Goal: Information Seeking & Learning: Stay updated

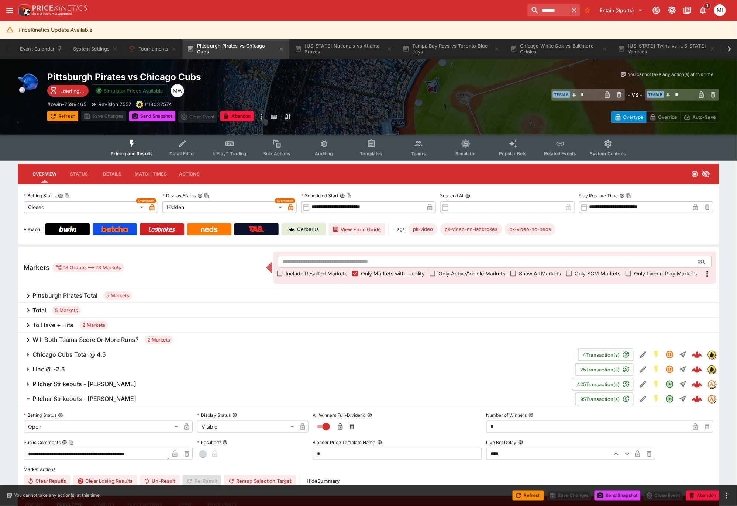
click at [108, 382] on h6 "Pitcher Strikeouts - [PERSON_NAME]" at bounding box center [84, 384] width 104 height 8
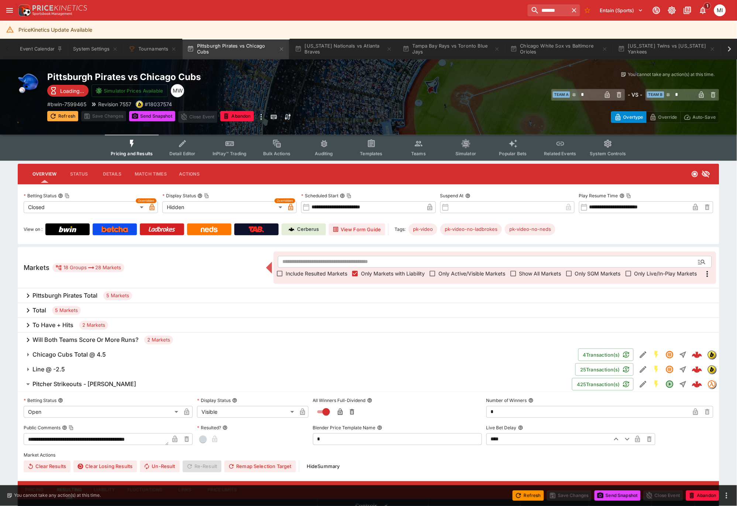
click at [68, 114] on button "Refresh" at bounding box center [62, 116] width 31 height 10
click at [529, 274] on span "Show All Markets" at bounding box center [540, 274] width 42 height 8
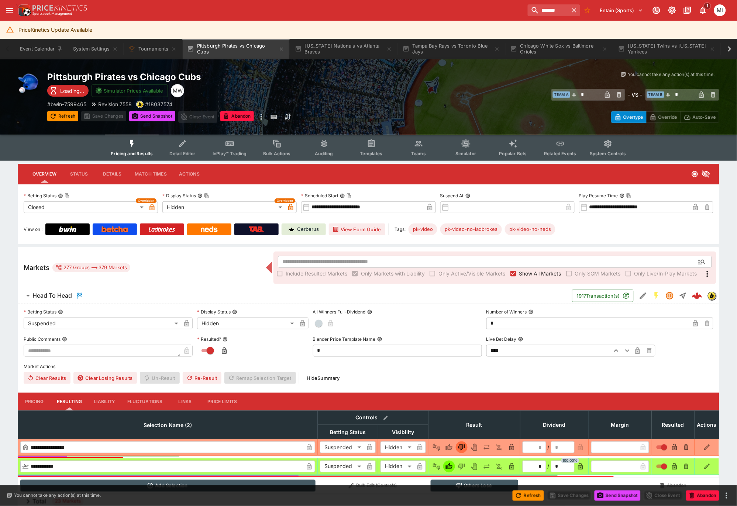
click at [529, 273] on span "Show All Markets" at bounding box center [540, 274] width 42 height 8
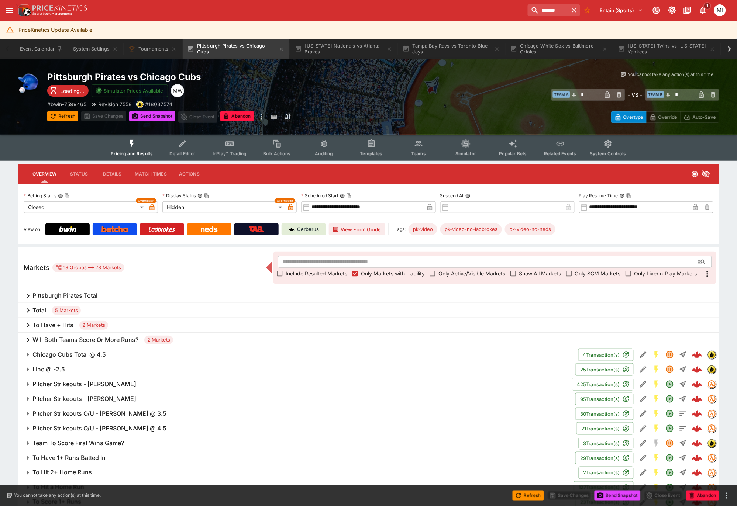
click at [83, 294] on h6 "Pittsburgh Pirates Total" at bounding box center [64, 296] width 65 height 8
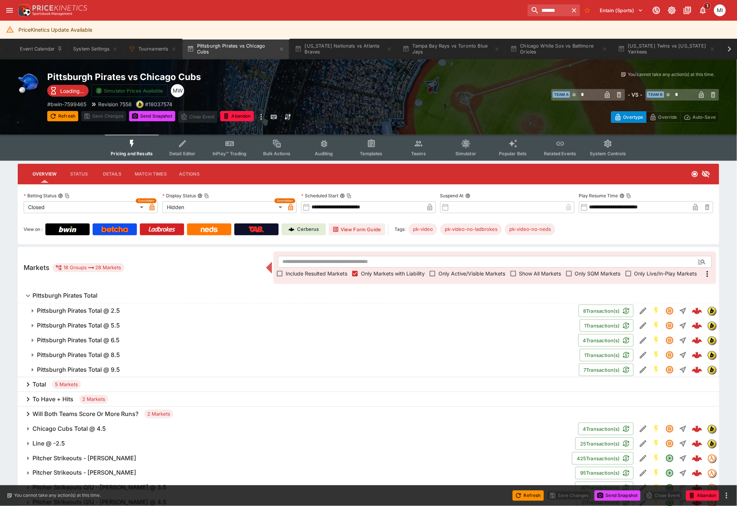
click at [73, 368] on h6 "Pittsburgh Pirates Total @ 9.5" at bounding box center [78, 370] width 83 height 8
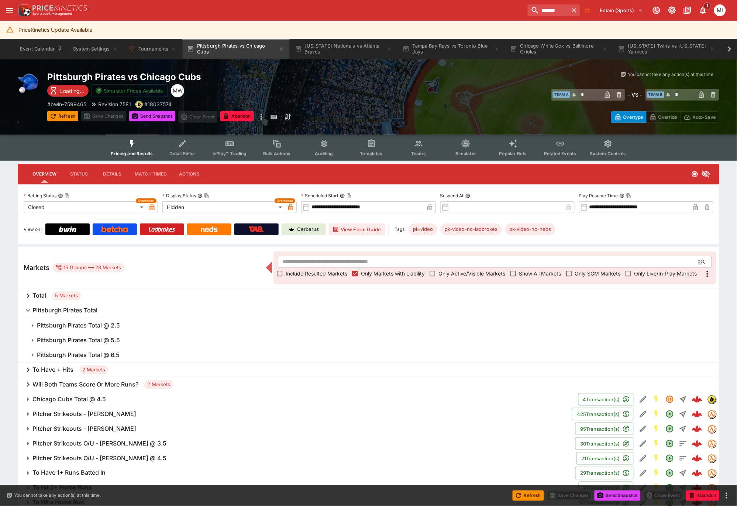
click at [48, 311] on h6 "Pittsburgh Pirates Total" at bounding box center [64, 311] width 65 height 8
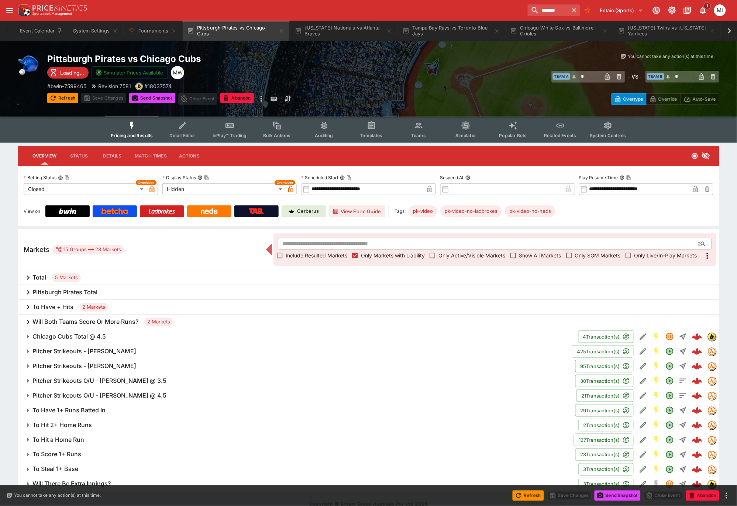
scroll to position [28, 0]
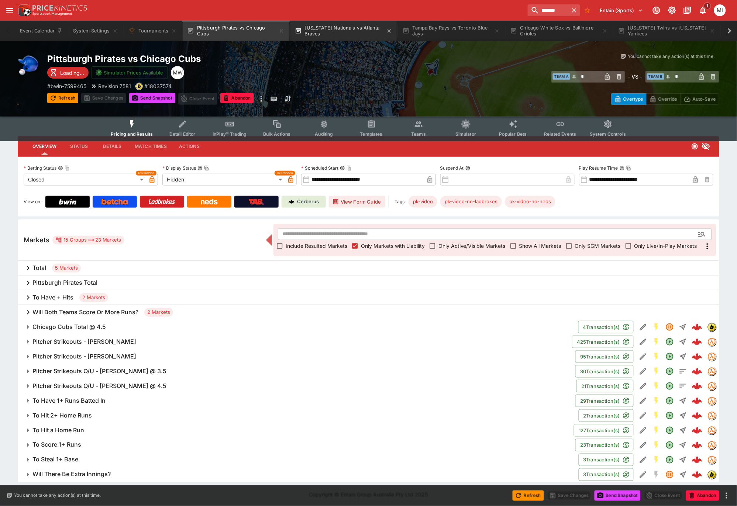
click at [333, 32] on button "[US_STATE] Nationals vs Atlanta Braves" at bounding box center [343, 31] width 106 height 21
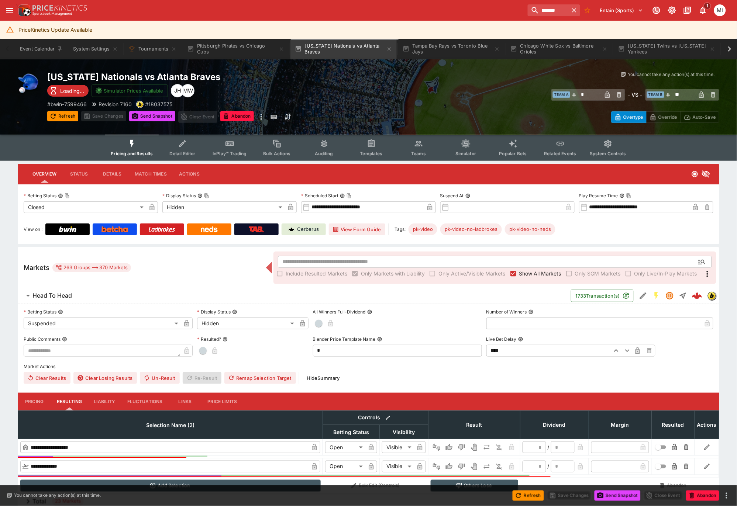
click at [66, 113] on button "Refresh" at bounding box center [62, 116] width 31 height 10
click at [231, 48] on button "Pittsburgh Pirates vs Chicago Cubs" at bounding box center [236, 49] width 106 height 21
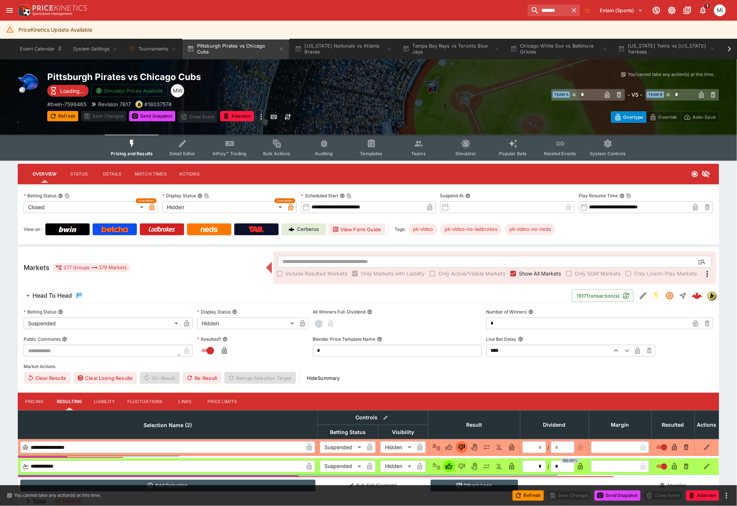
click at [527, 271] on span "Show All Markets" at bounding box center [540, 274] width 42 height 8
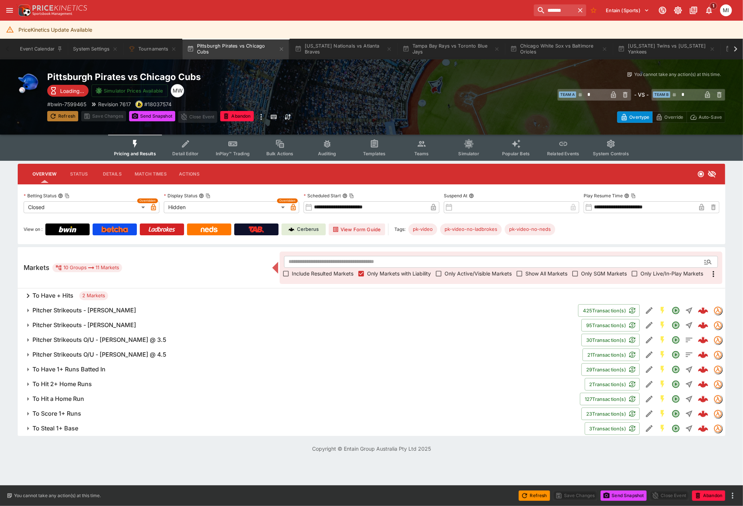
click at [61, 112] on button "Refresh" at bounding box center [62, 116] width 31 height 10
click at [155, 111] on div "Pittsburgh Pirates vs Chicago Cubs Loading... Simulator Prices Available MW # b…" at bounding box center [216, 97] width 339 height 52
click at [153, 112] on button "Send Snapshot" at bounding box center [152, 116] width 46 height 10
click at [60, 115] on button "Refresh" at bounding box center [62, 116] width 31 height 10
click at [68, 352] on h6 "Pitcher Strikeouts O/U - [PERSON_NAME] @ 4.5" at bounding box center [99, 355] width 134 height 8
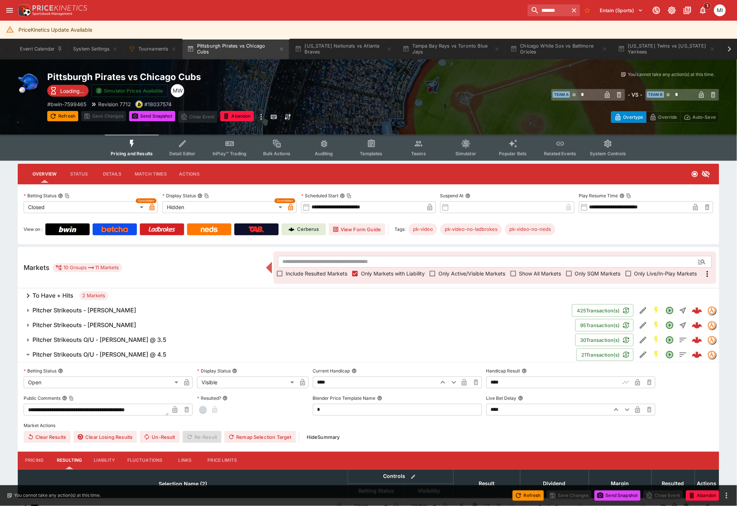
click at [68, 352] on h6 "Pitcher Strikeouts O/U - [PERSON_NAME] @ 4.5" at bounding box center [99, 355] width 134 height 8
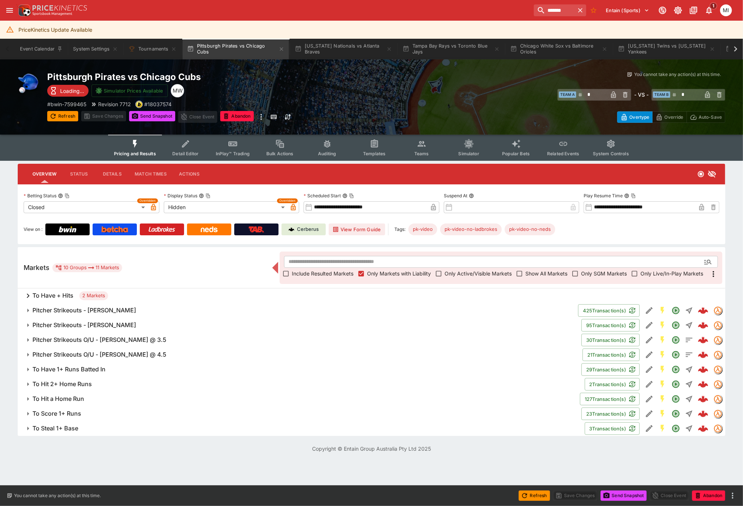
click at [55, 295] on h6 "To Have + Hits" at bounding box center [52, 296] width 41 height 8
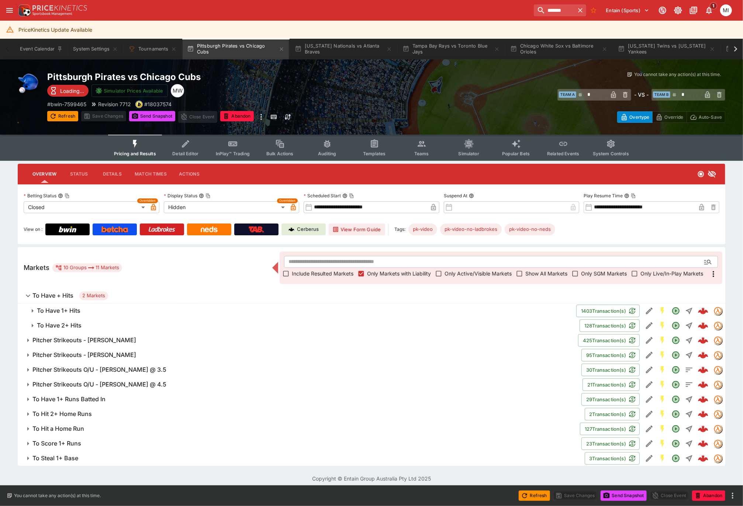
click at [60, 323] on h6 "To Have 2+ Hits" at bounding box center [59, 326] width 45 height 8
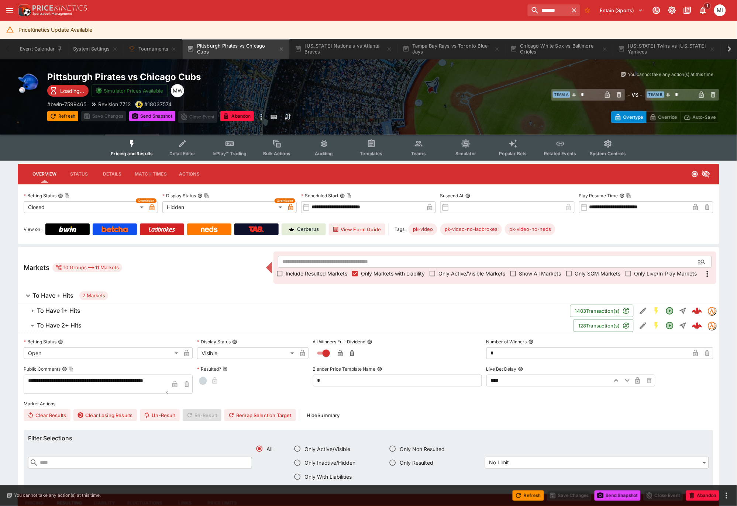
click at [60, 309] on h6 "To Have 1+ Hits" at bounding box center [59, 311] width 44 height 8
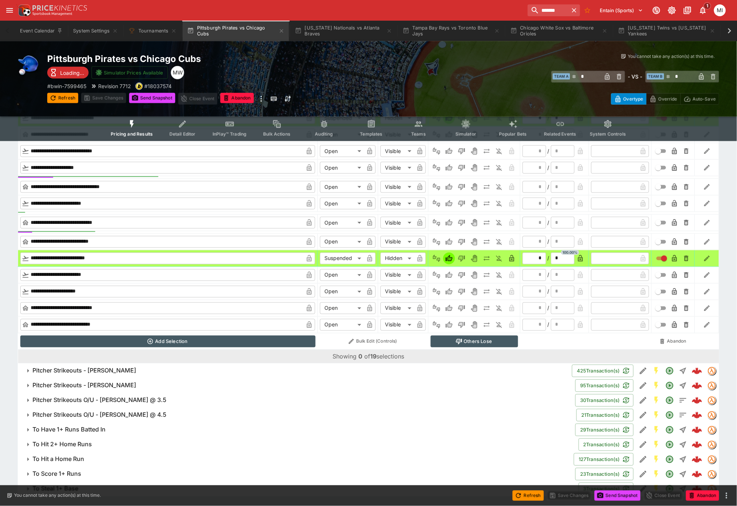
scroll to position [1157, 0]
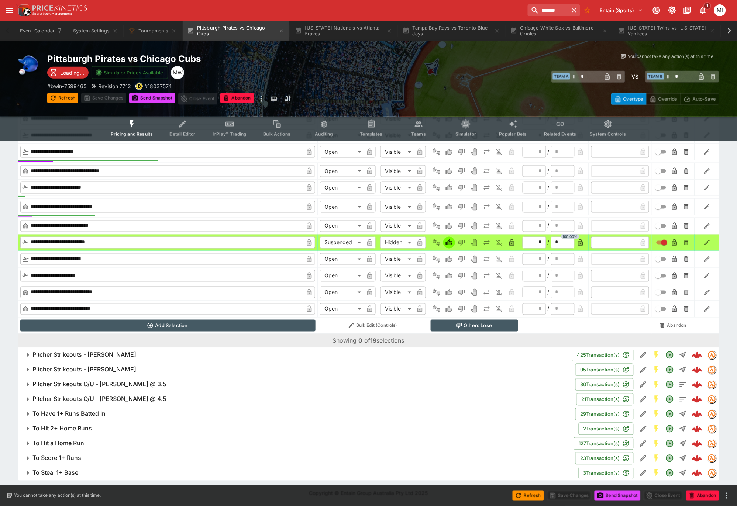
click at [67, 472] on h6 "To Steal 1+ Base" at bounding box center [55, 473] width 46 height 8
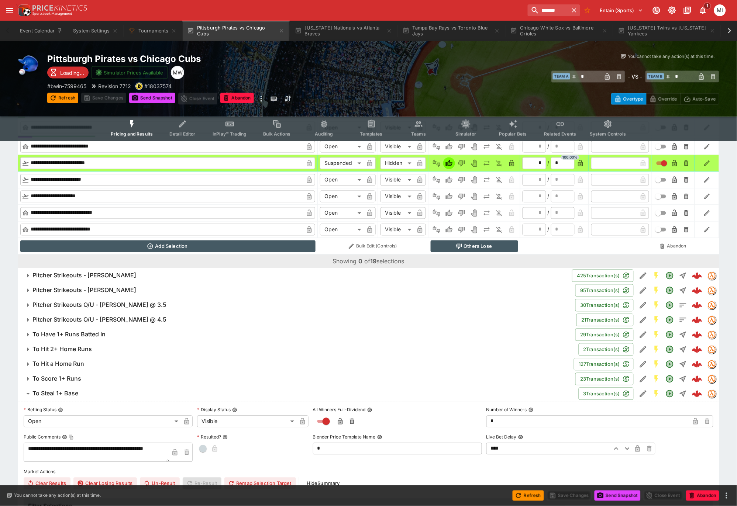
scroll to position [1210, 0]
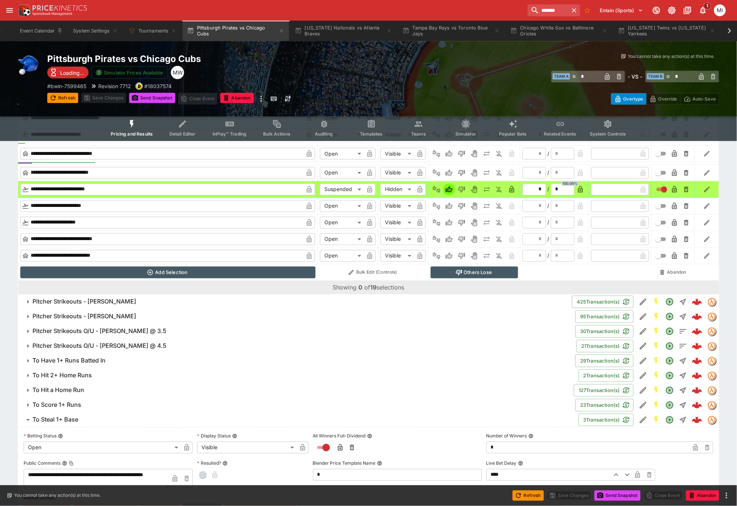
click at [92, 344] on h6 "Pitcher Strikeouts O/U - [PERSON_NAME] @ 4.5" at bounding box center [99, 346] width 134 height 8
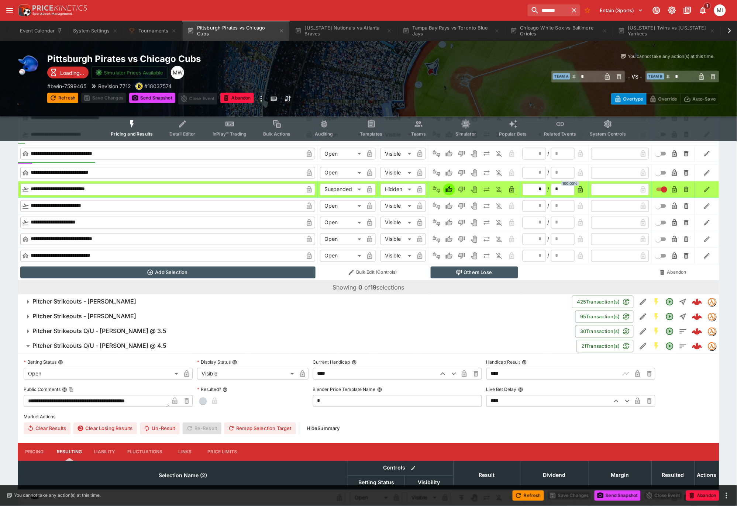
click at [93, 331] on h6 "Pitcher Strikeouts O/U - [PERSON_NAME] @ 3.5" at bounding box center [99, 332] width 134 height 8
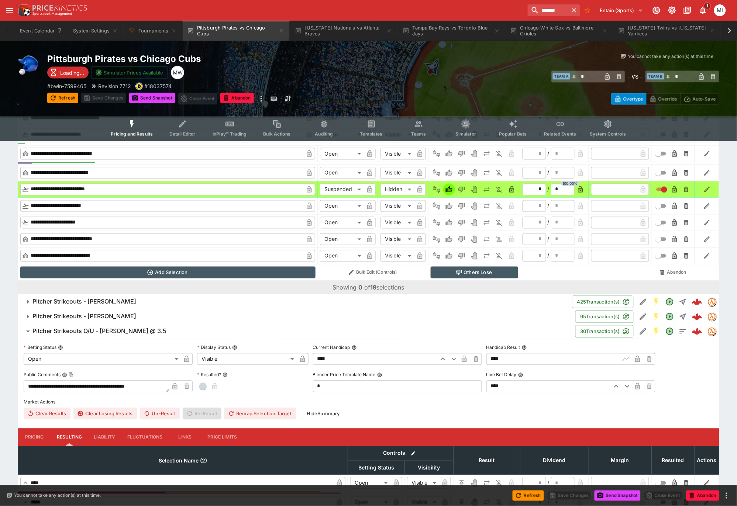
click at [97, 318] on h6 "Pitcher Strikeouts - [PERSON_NAME]" at bounding box center [84, 317] width 104 height 8
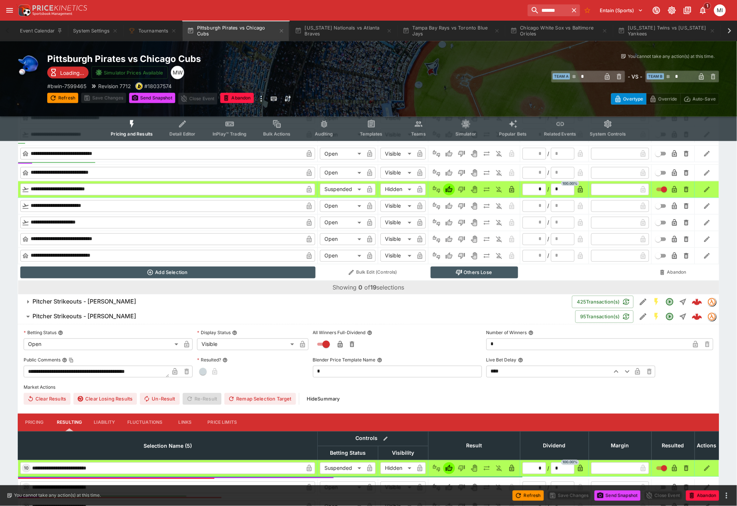
click at [101, 302] on h6 "Pitcher Strikeouts - [PERSON_NAME]" at bounding box center [84, 302] width 104 height 8
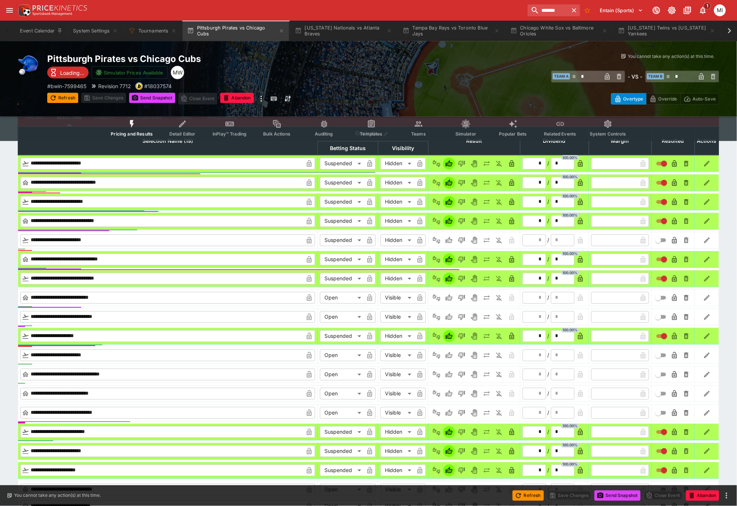
scroll to position [0, 0]
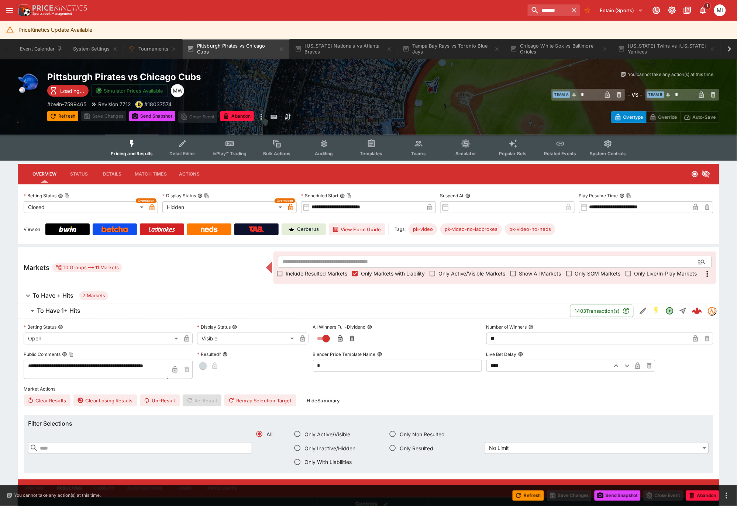
click at [48, 294] on h6 "To Have + Hits" at bounding box center [52, 296] width 41 height 8
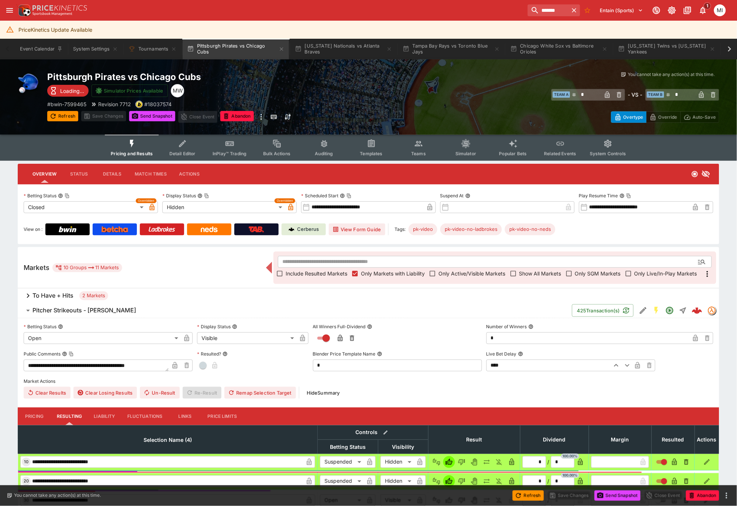
click at [56, 307] on h6 "Pitcher Strikeouts - [PERSON_NAME]" at bounding box center [84, 311] width 104 height 8
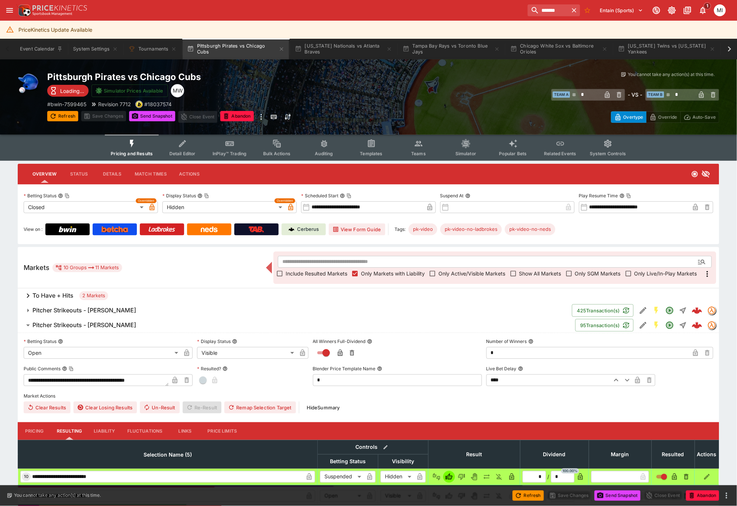
click at [59, 327] on h6 "Pitcher Strikeouts - [PERSON_NAME]" at bounding box center [84, 325] width 104 height 8
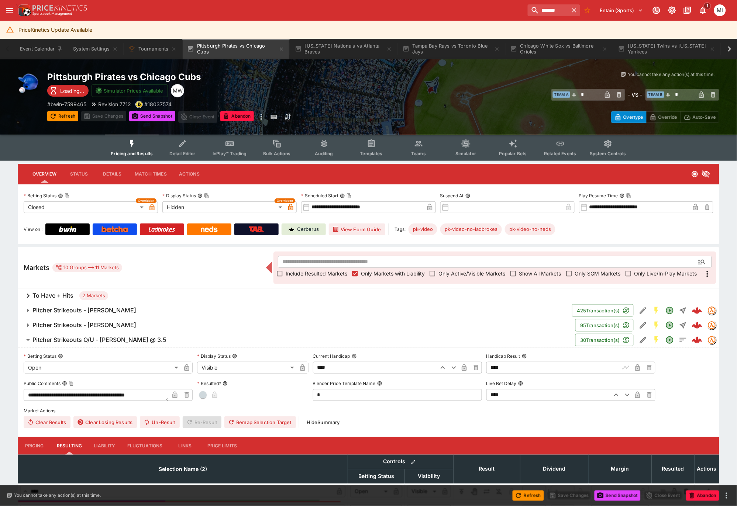
click at [62, 339] on h6 "Pitcher Strikeouts O/U - [PERSON_NAME] @ 3.5" at bounding box center [99, 340] width 134 height 8
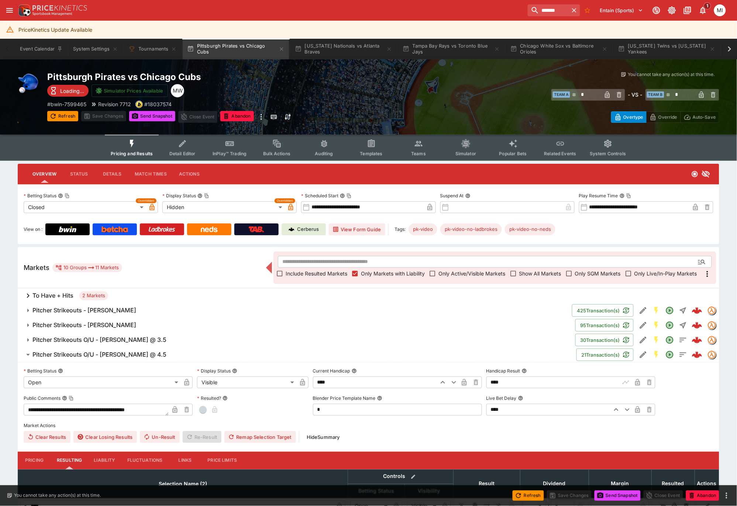
click at [62, 355] on h6 "Pitcher Strikeouts O/U - [PERSON_NAME] @ 4.5" at bounding box center [99, 355] width 134 height 8
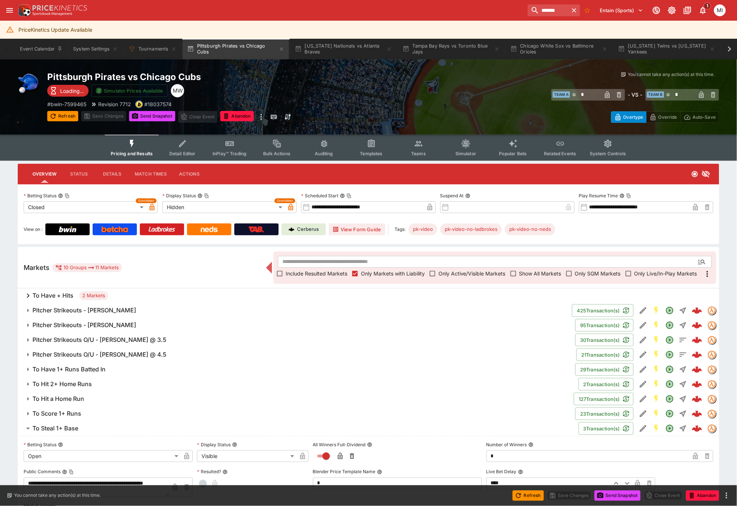
click at [67, 431] on h6 "To Steal 1+ Base" at bounding box center [55, 429] width 46 height 8
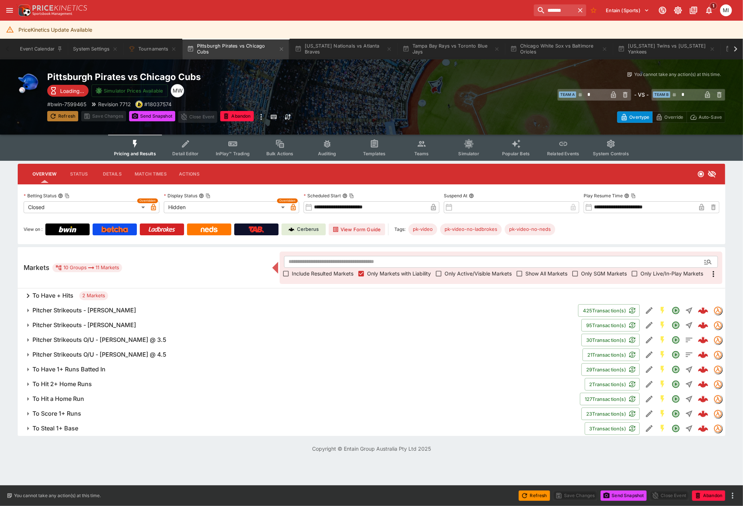
click at [71, 117] on button "Refresh" at bounding box center [62, 116] width 31 height 10
click at [153, 115] on button "Send Snapshot" at bounding box center [152, 116] width 46 height 10
click at [333, 53] on button "[US_STATE] Nationals vs Atlanta Braves" at bounding box center [343, 49] width 106 height 21
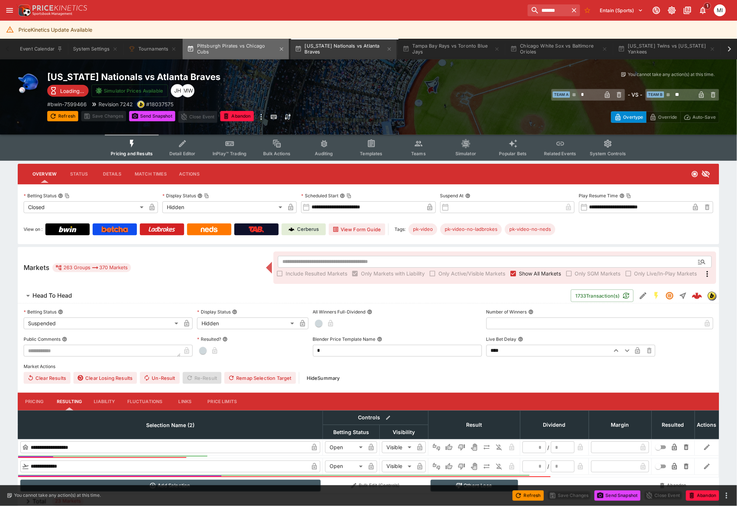
click at [226, 52] on button "Pittsburgh Pirates vs Chicago Cubs" at bounding box center [236, 49] width 106 height 21
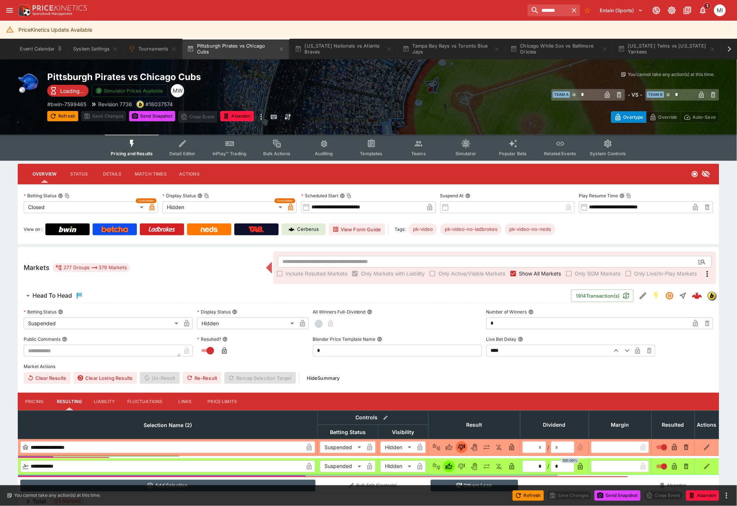
click at [524, 272] on span "Show All Markets" at bounding box center [540, 274] width 42 height 8
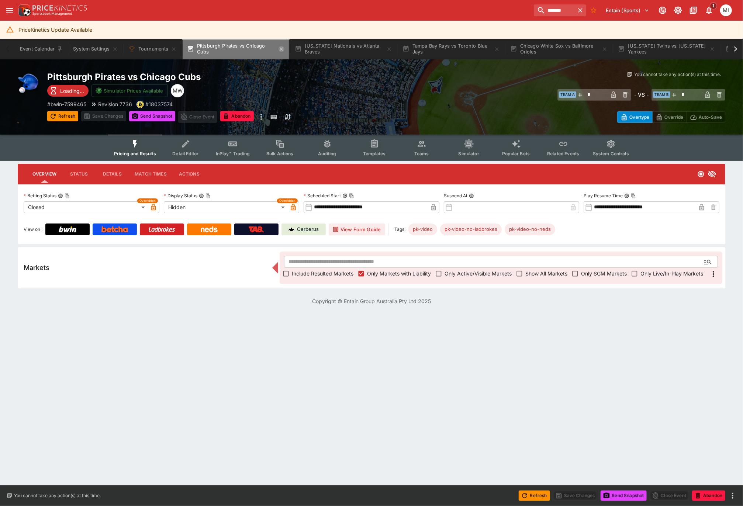
click at [282, 50] on icon "button" at bounding box center [281, 49] width 6 height 6
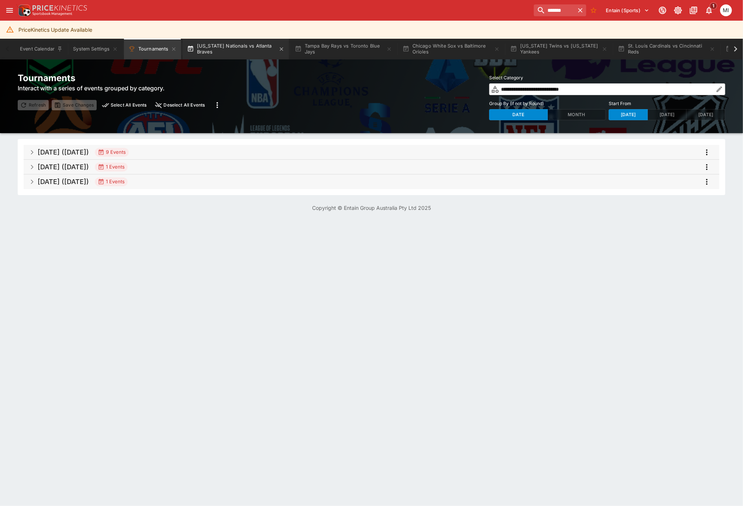
click at [228, 52] on button "[US_STATE] Nationals vs Atlanta Braves" at bounding box center [236, 49] width 106 height 21
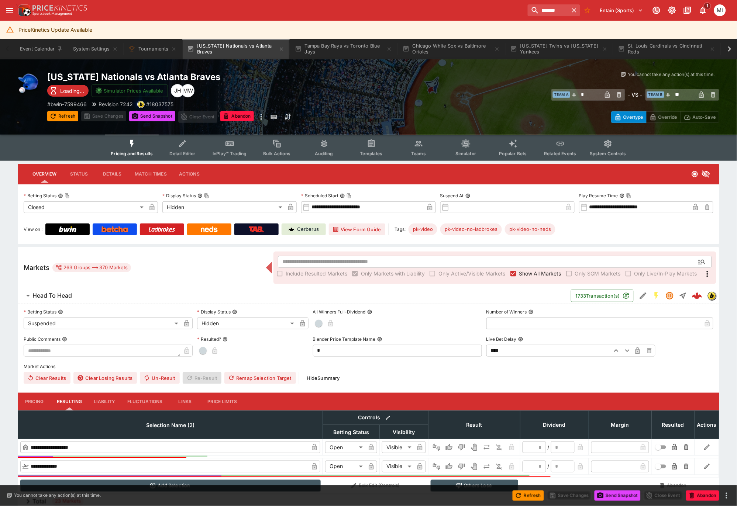
type input "*********"
type input "******"
type input "*********"
type input "******"
type input "*"
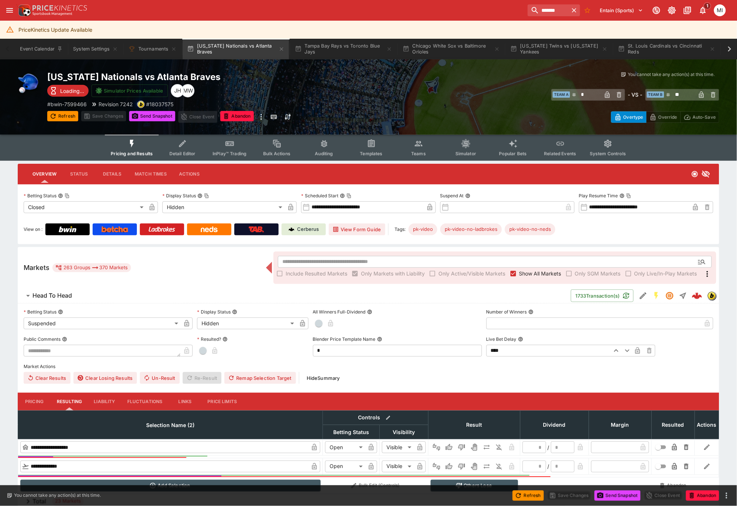
type input "*"
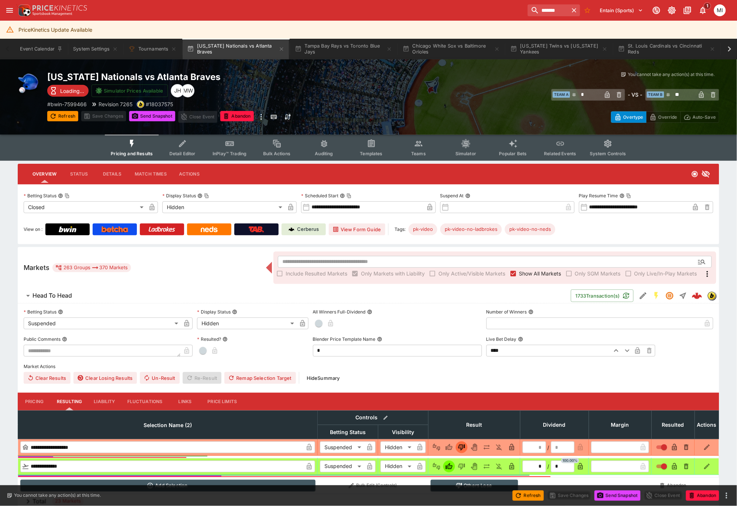
type input "*"
click at [519, 268] on label "Show All Markets" at bounding box center [534, 274] width 54 height 12
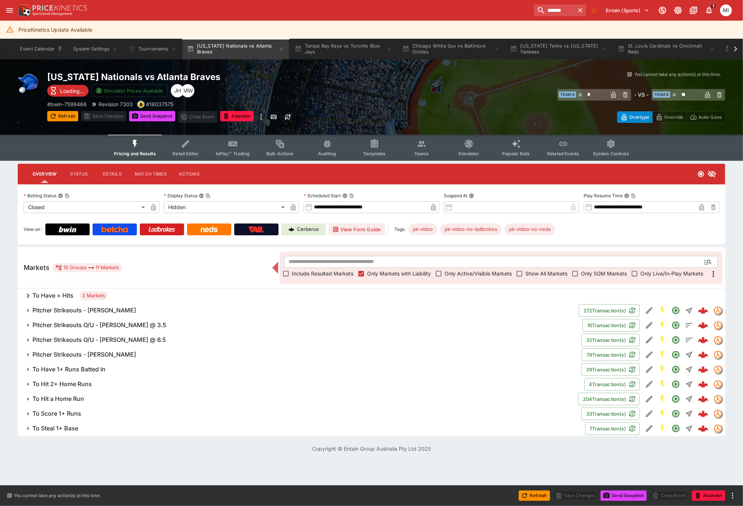
click at [86, 311] on h6 "Pitcher Strikeouts - [PERSON_NAME]" at bounding box center [84, 311] width 104 height 8
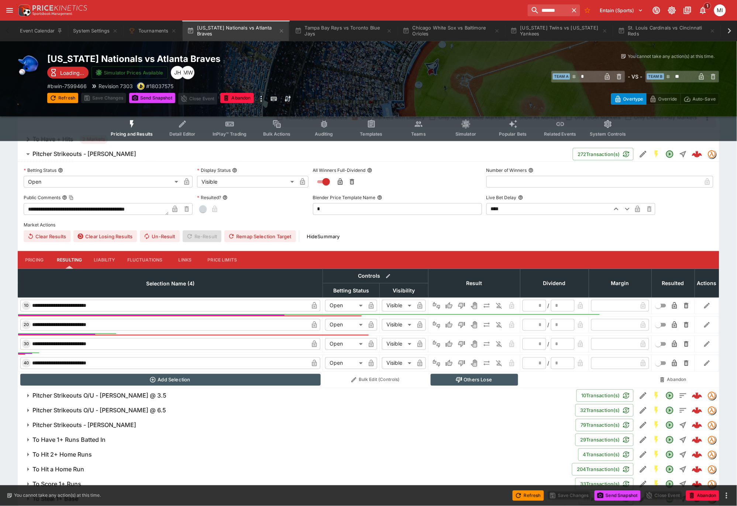
scroll to position [181, 0]
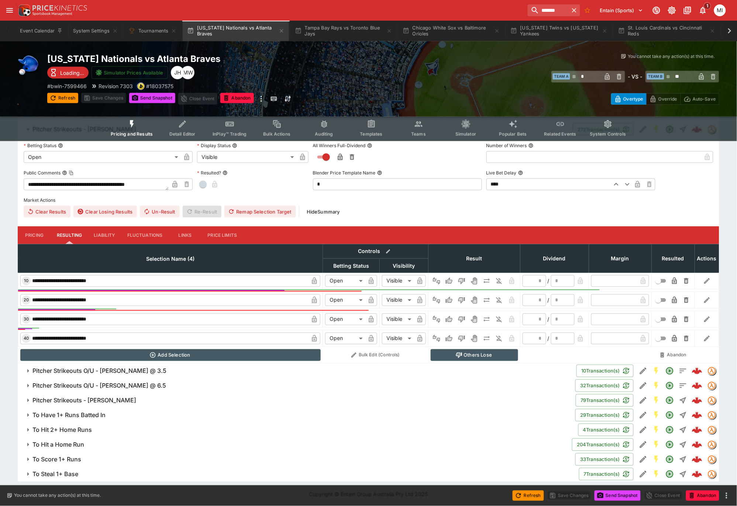
drag, startPoint x: 108, startPoint y: 403, endPoint x: 153, endPoint y: 398, distance: 45.3
click at [108, 403] on h6 "Pitcher Strikeouts - [PERSON_NAME]" at bounding box center [84, 401] width 104 height 8
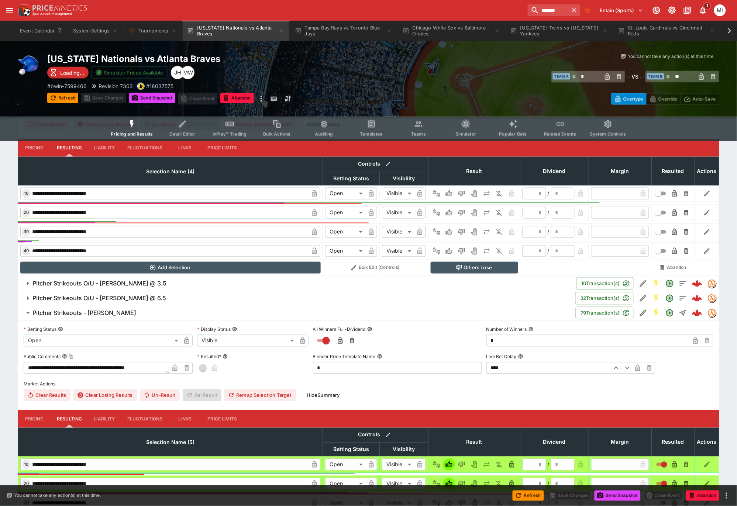
scroll to position [419, 0]
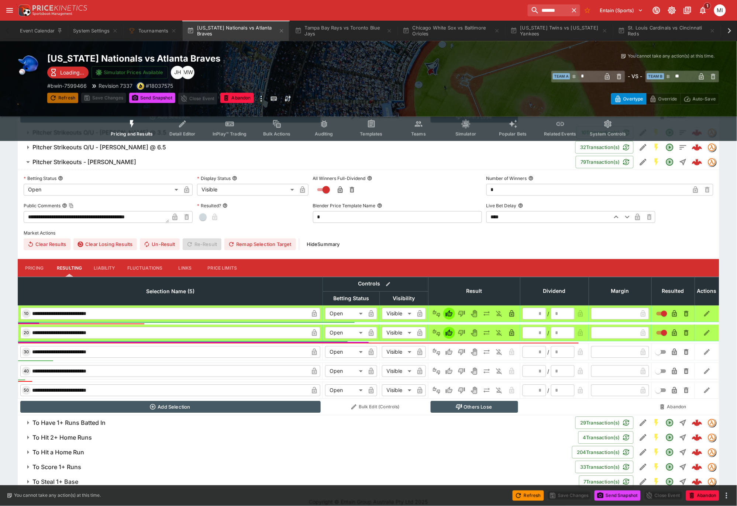
drag, startPoint x: 59, startPoint y: 94, endPoint x: 89, endPoint y: 127, distance: 43.8
click at [59, 94] on button "Refresh" at bounding box center [62, 98] width 31 height 10
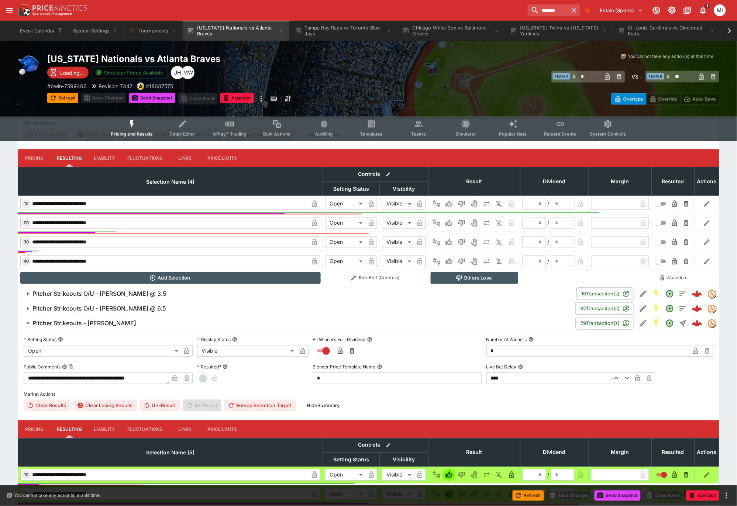
scroll to position [0, 0]
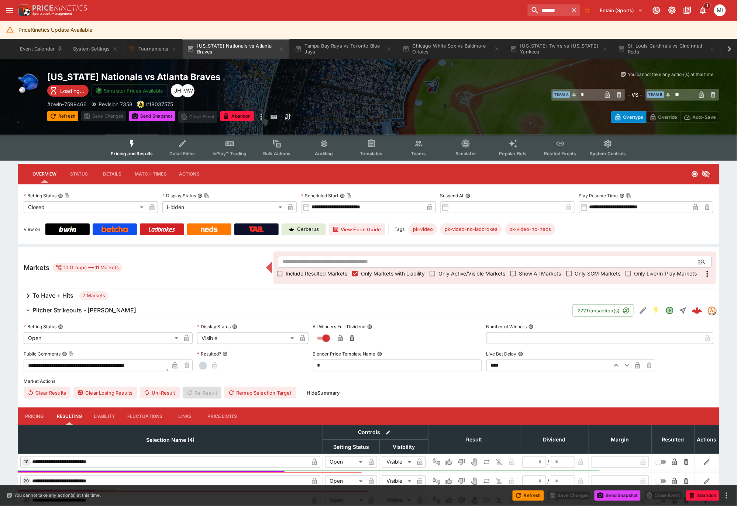
click at [545, 273] on span "Show All Markets" at bounding box center [540, 274] width 42 height 8
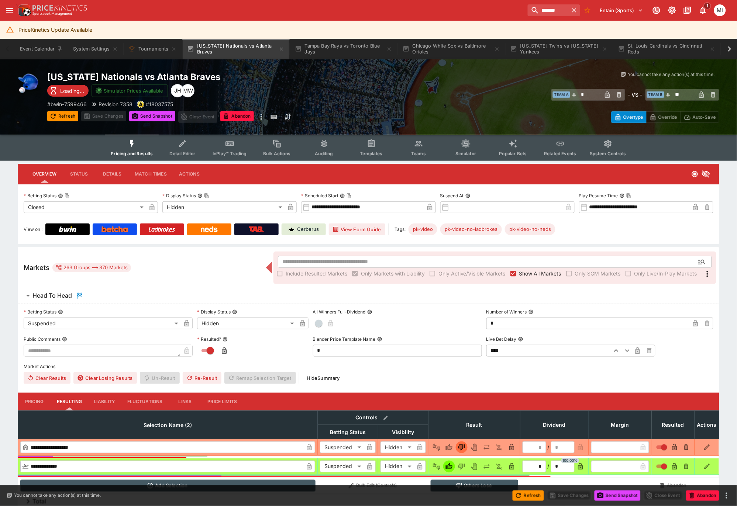
click at [542, 273] on span "Show All Markets" at bounding box center [540, 274] width 42 height 8
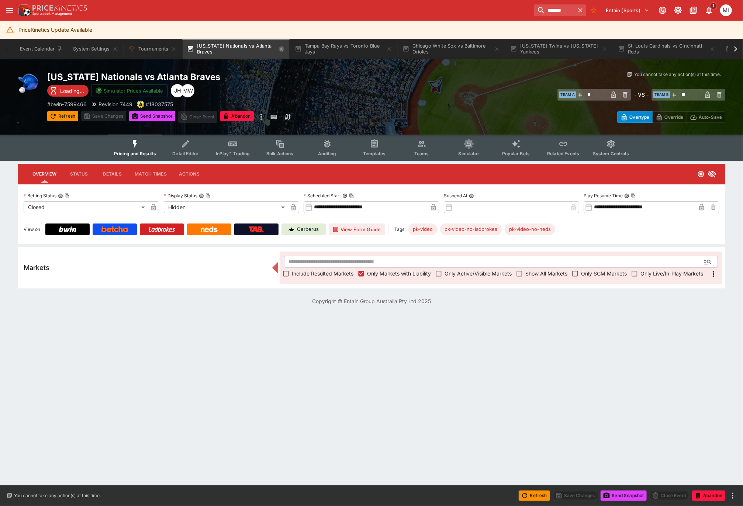
click at [280, 48] on icon "button" at bounding box center [281, 49] width 6 height 6
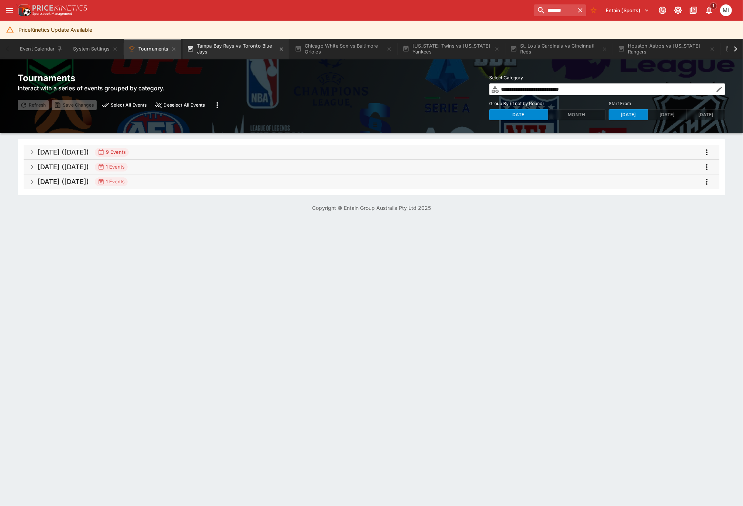
click at [250, 51] on button "Tampa Bay Rays vs Toronto Blue Jays" at bounding box center [236, 49] width 106 height 21
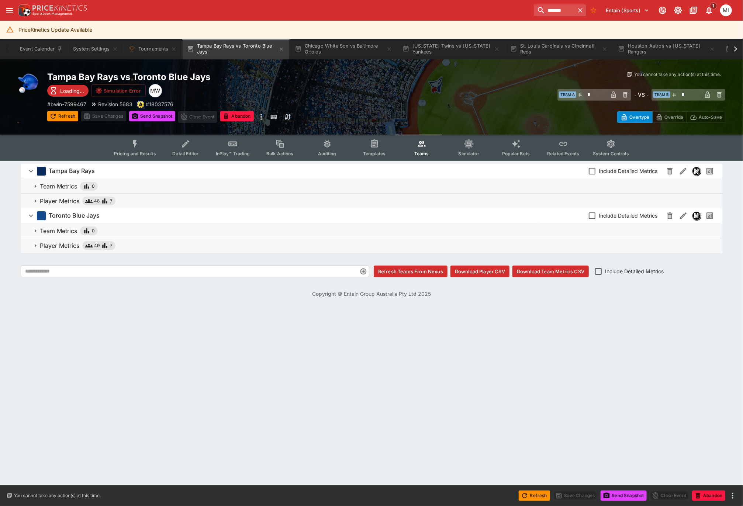
click at [136, 143] on icon "Event type filters" at bounding box center [135, 144] width 10 height 10
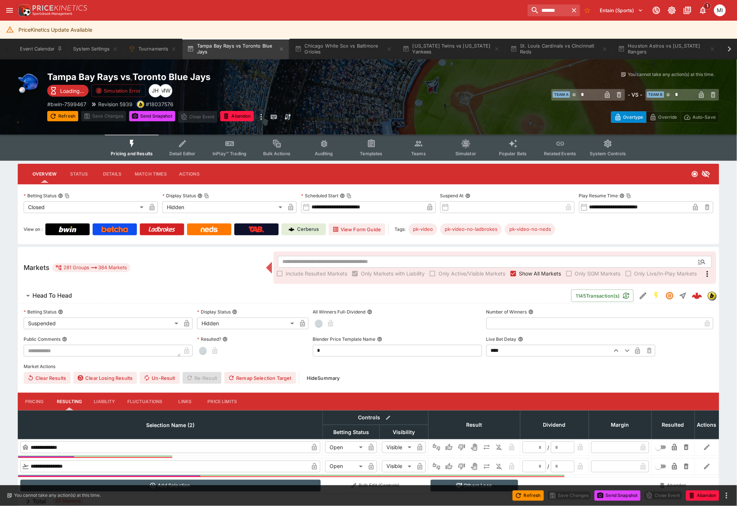
type input "*"
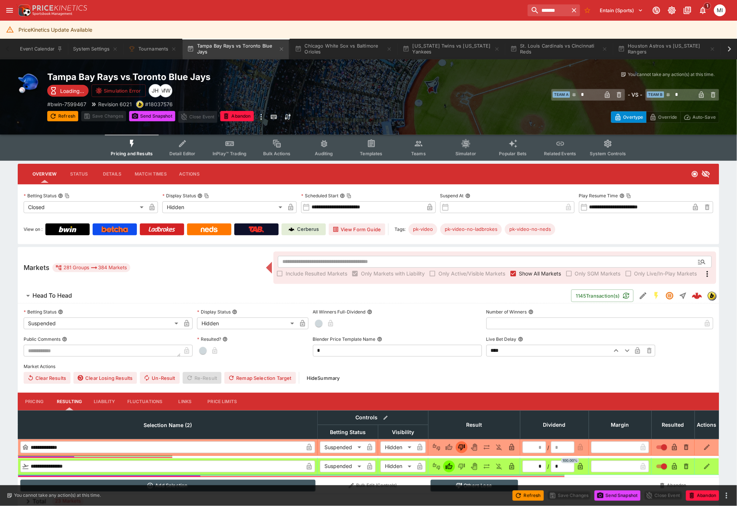
type input "*********"
type input "******"
type input "*********"
type input "******"
type input "*"
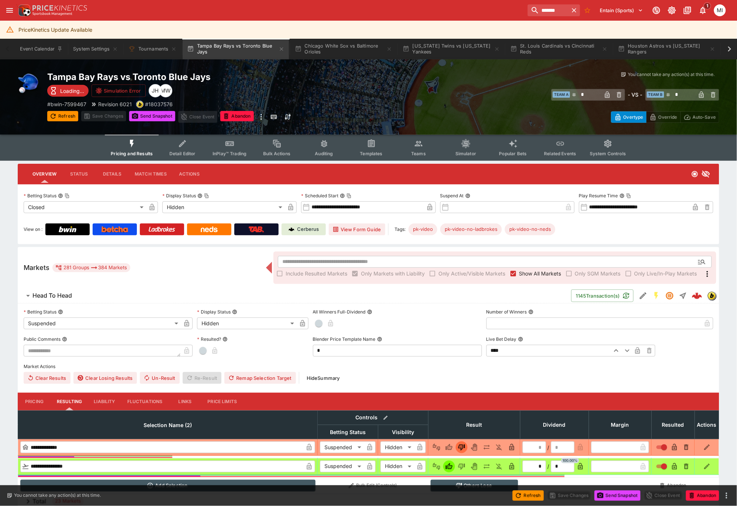
type input "*"
click at [522, 272] on span "Show All Markets" at bounding box center [540, 274] width 42 height 8
click at [65, 117] on button "Refresh" at bounding box center [62, 116] width 31 height 10
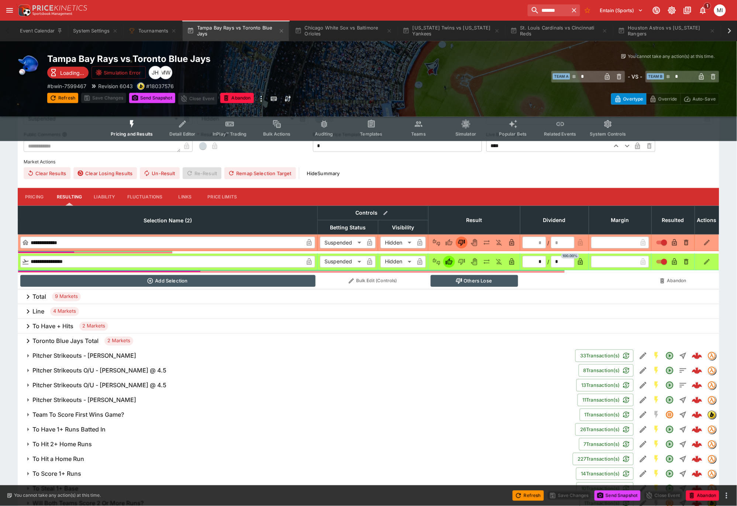
click at [100, 359] on button "Pitcher Strikeouts - [PERSON_NAME]" at bounding box center [296, 356] width 557 height 15
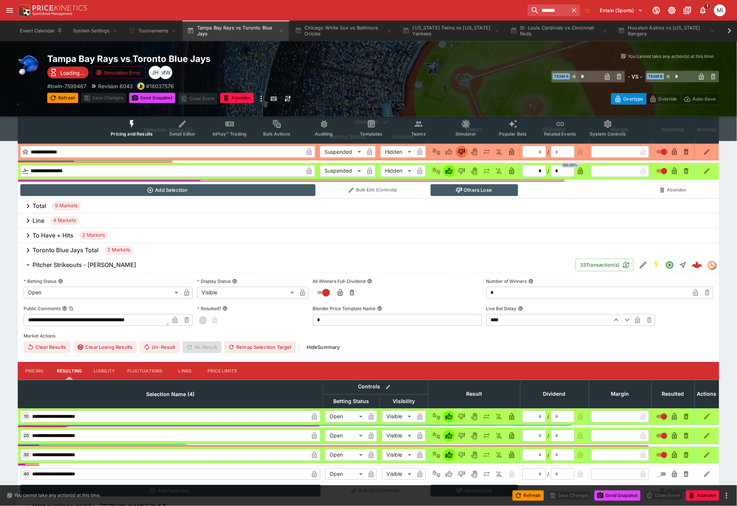
scroll to position [451, 0]
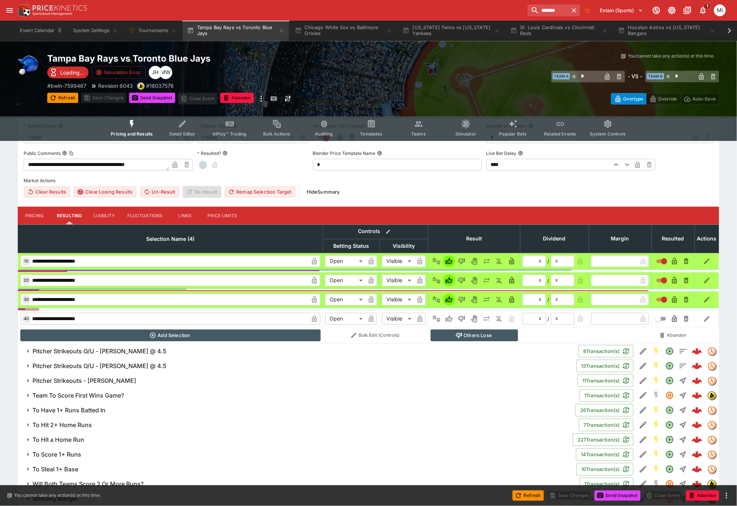
click at [103, 377] on h6 "Pitcher Strikeouts - [PERSON_NAME]" at bounding box center [84, 381] width 104 height 8
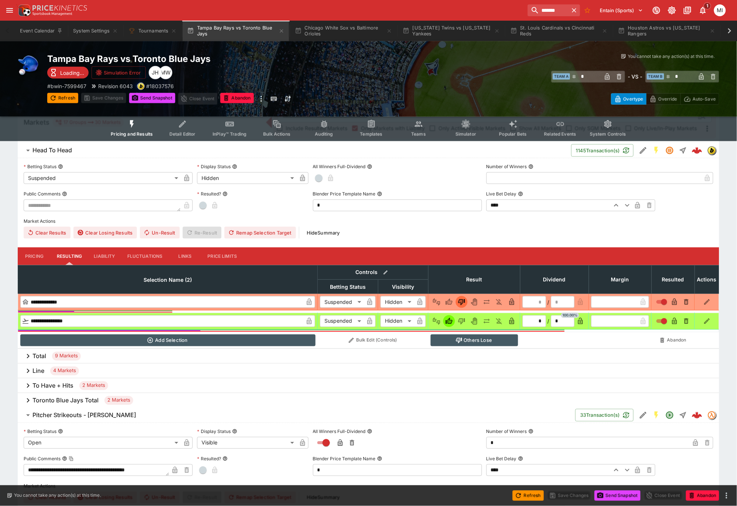
scroll to position [22, 0]
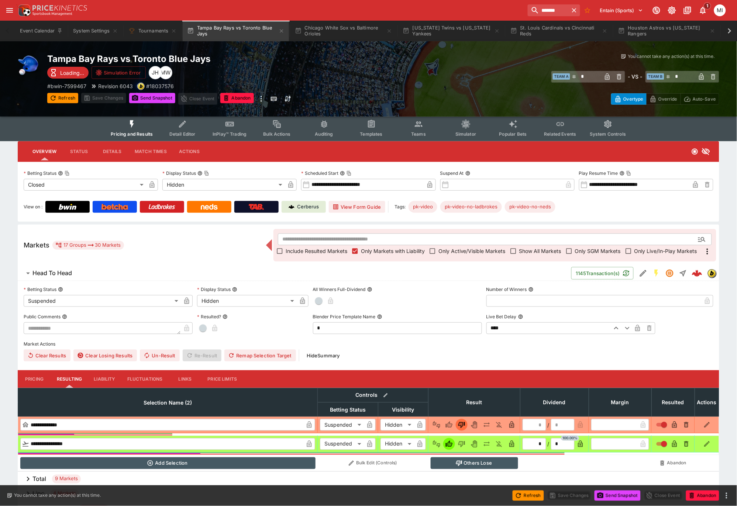
click at [539, 247] on span "Show All Markets" at bounding box center [540, 251] width 42 height 8
click at [536, 247] on span "Show All Markets" at bounding box center [540, 251] width 42 height 8
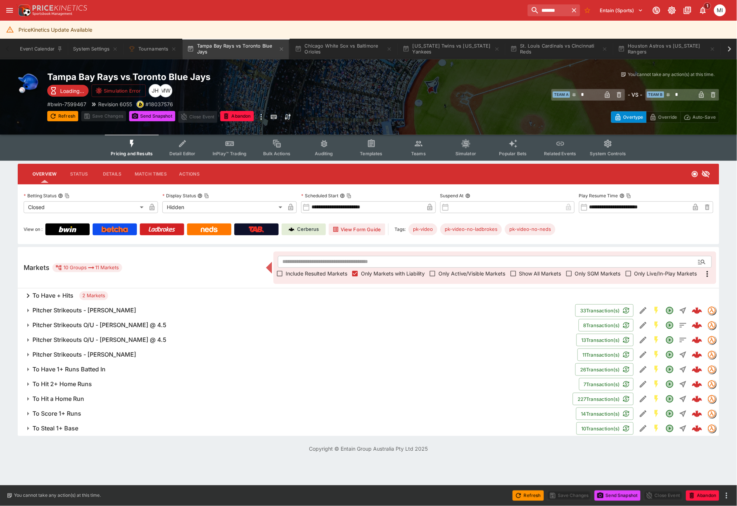
scroll to position [0, 0]
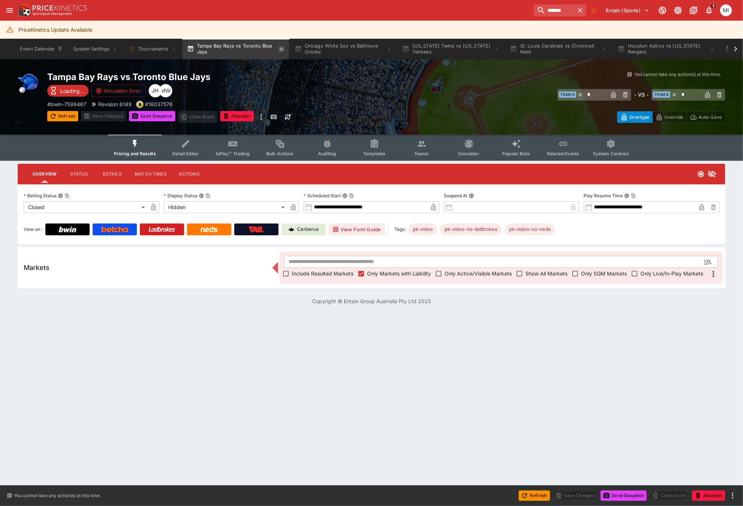
click at [283, 49] on icon "button" at bounding box center [281, 49] width 6 height 6
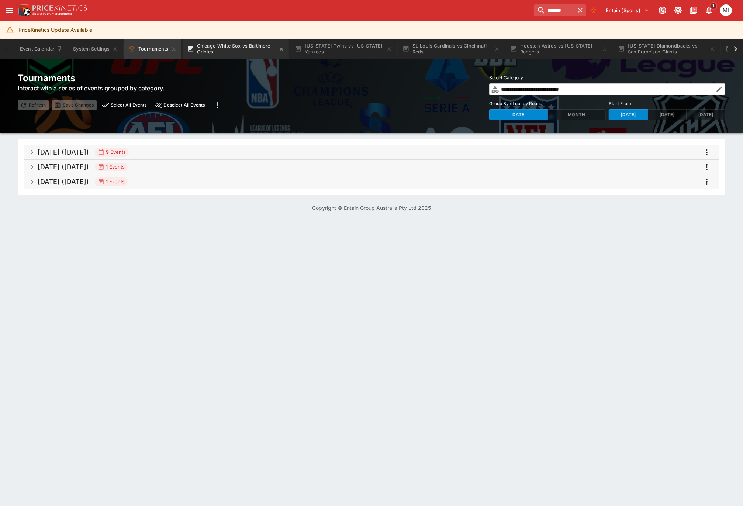
click at [246, 49] on button "Chicago White Sox vs Baltimore Orioles" at bounding box center [236, 49] width 106 height 21
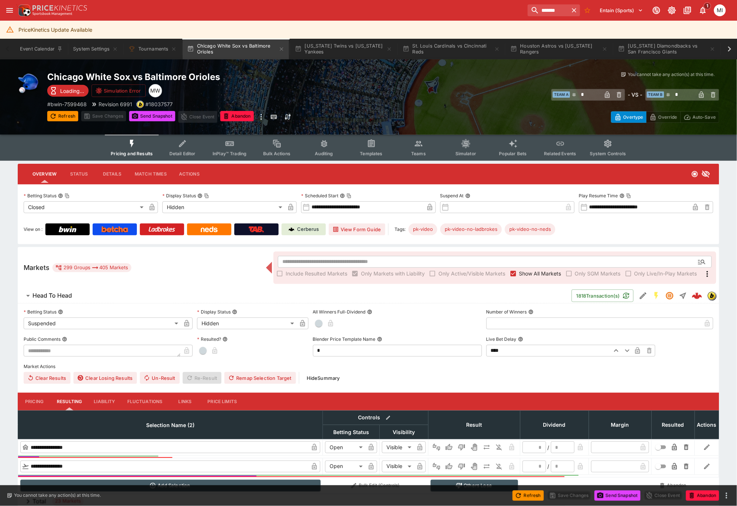
type input "*********"
type input "******"
type input "*********"
type input "******"
type input "*"
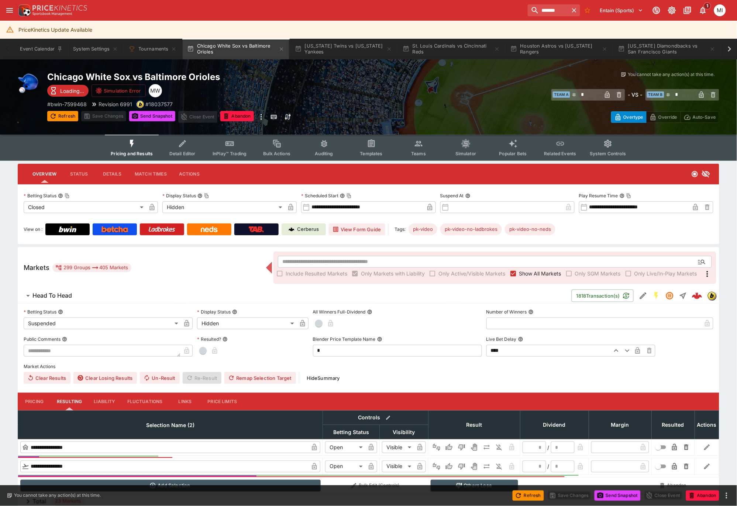
type input "*"
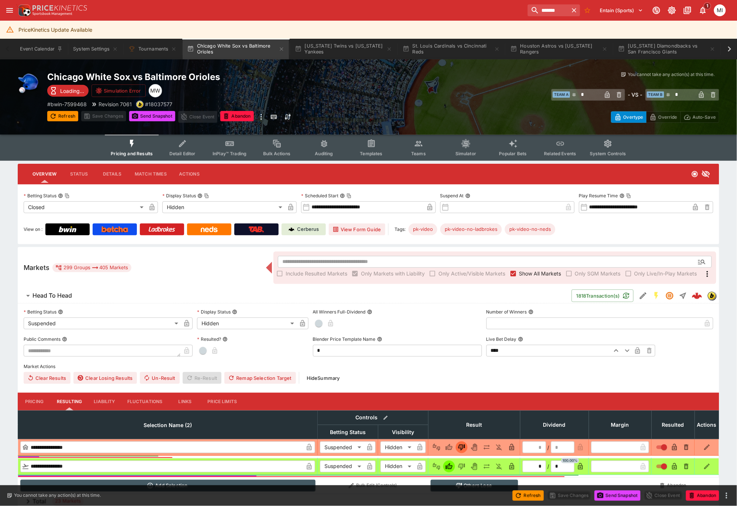
type input "*"
